Goal: Transaction & Acquisition: Subscribe to service/newsletter

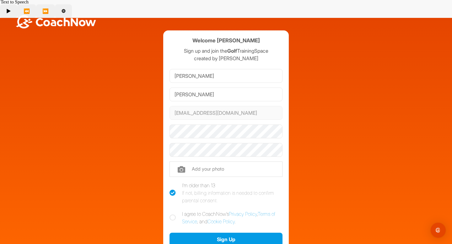
click at [402, 119] on div "Welcome [PERSON_NAME] Sign up and join the Golf TrainingSpace created by [PERSO…" at bounding box center [225, 155] width 445 height 250
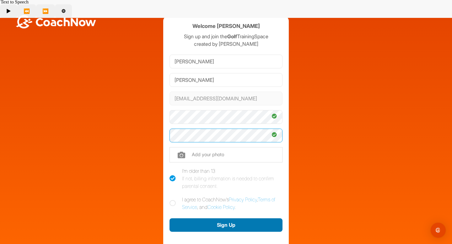
scroll to position [21, 0]
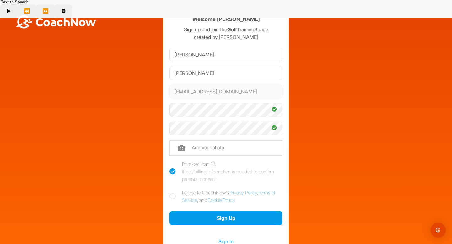
click at [174, 193] on icon at bounding box center [172, 196] width 6 height 6
click at [173, 189] on input "I agree to CoachNow's Privacy Policy , Terms of Service , and Cookie Policy ." at bounding box center [171, 191] width 4 height 4
checkbox input "true"
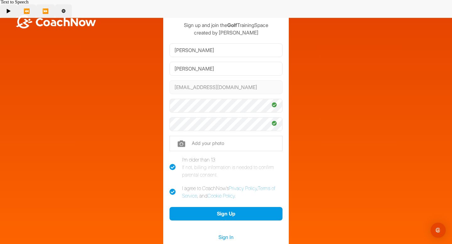
scroll to position [37, 0]
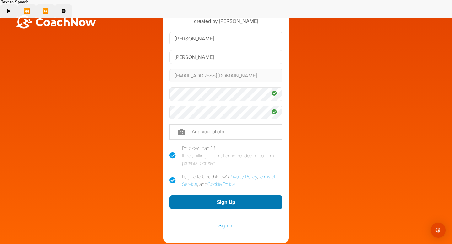
click at [244, 195] on button "Sign Up" at bounding box center [225, 201] width 113 height 13
